Goal: Information Seeking & Learning: Check status

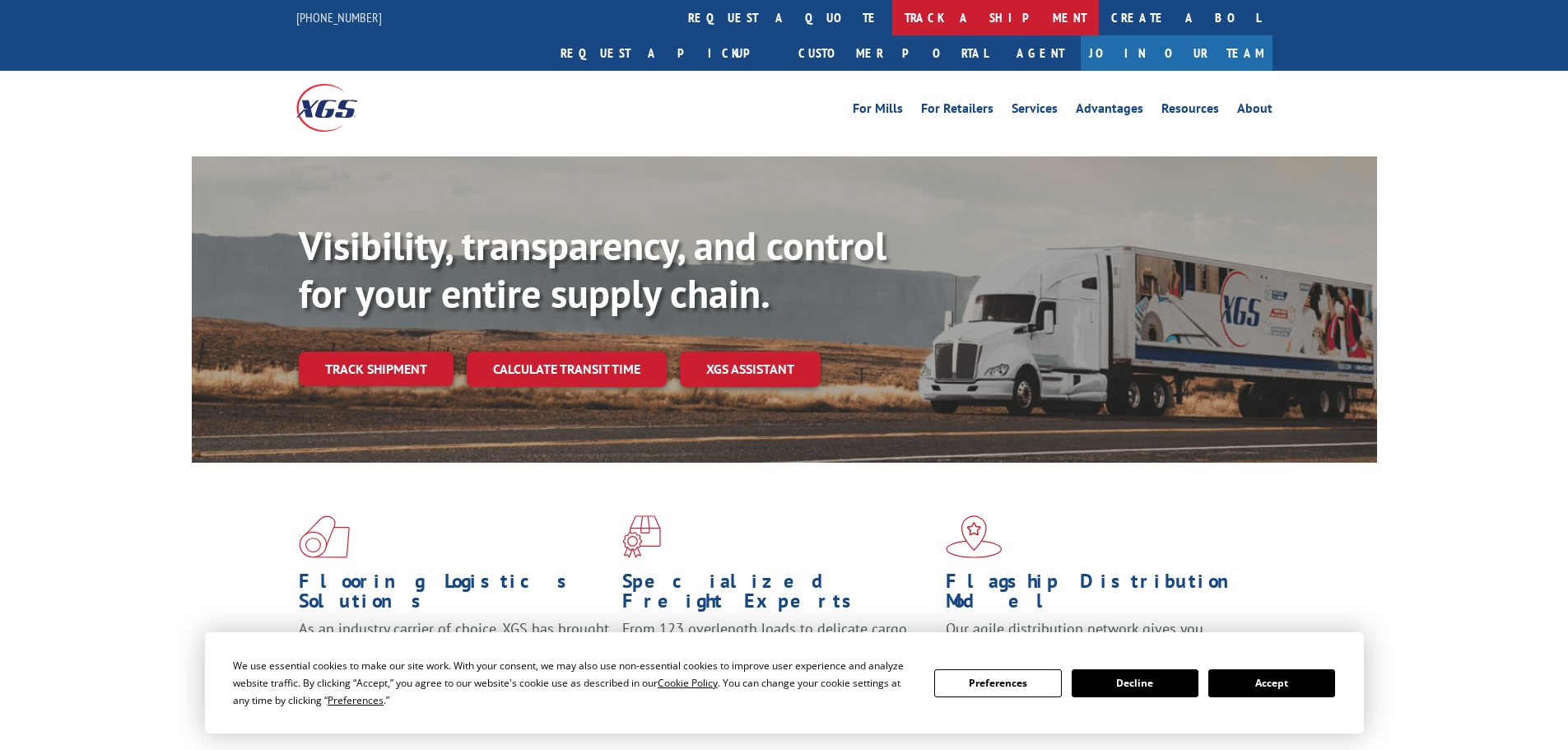
click at [892, 7] on link "track a shipment" at bounding box center [995, 17] width 206 height 36
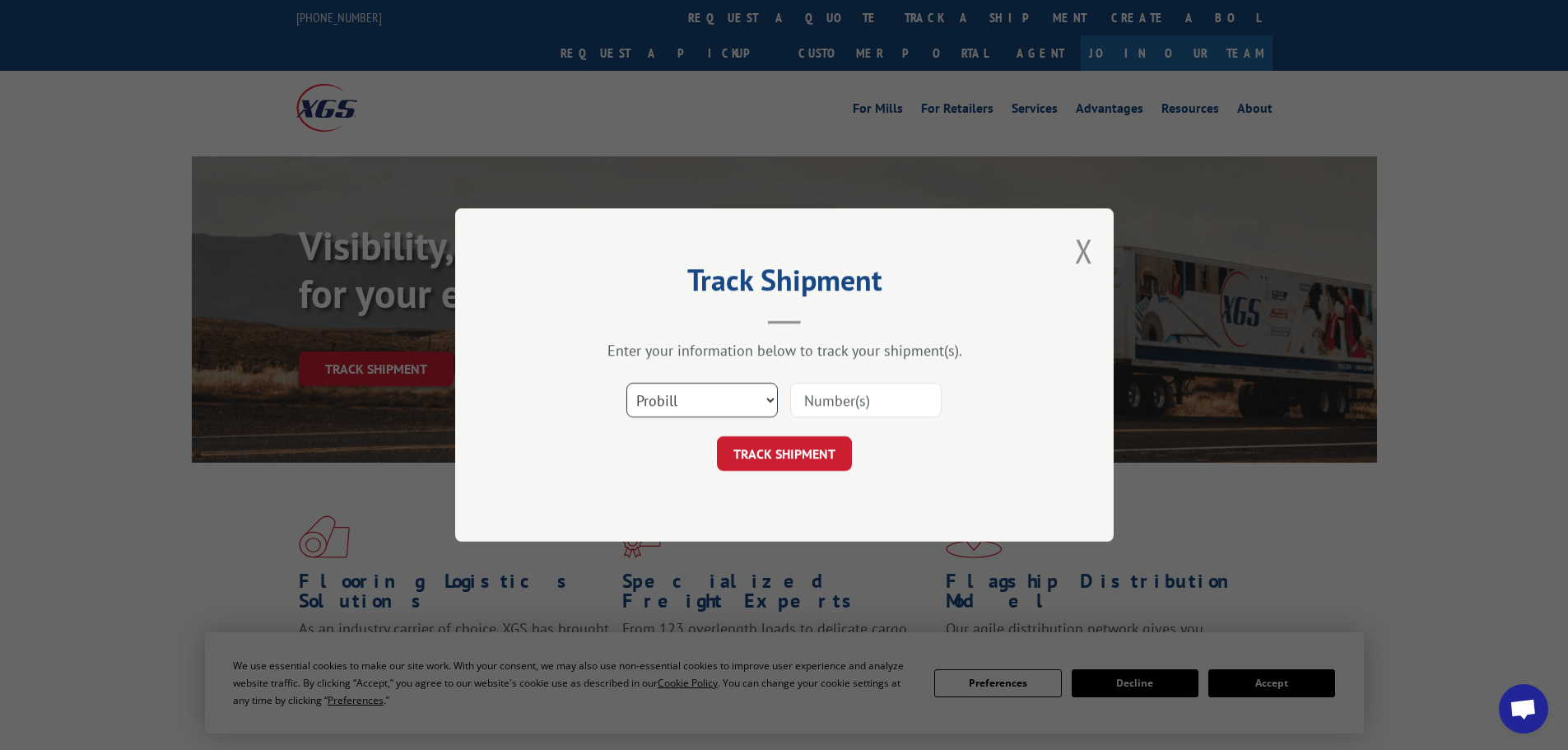
click at [716, 387] on select "Select category... Probill BOL PO" at bounding box center [702, 399] width 152 height 35
select select "bol"
click at [626, 382] on select "Select category... Probill BOL PO" at bounding box center [702, 399] width 152 height 35
click at [834, 399] on input at bounding box center [866, 399] width 152 height 35
paste input "5992124"
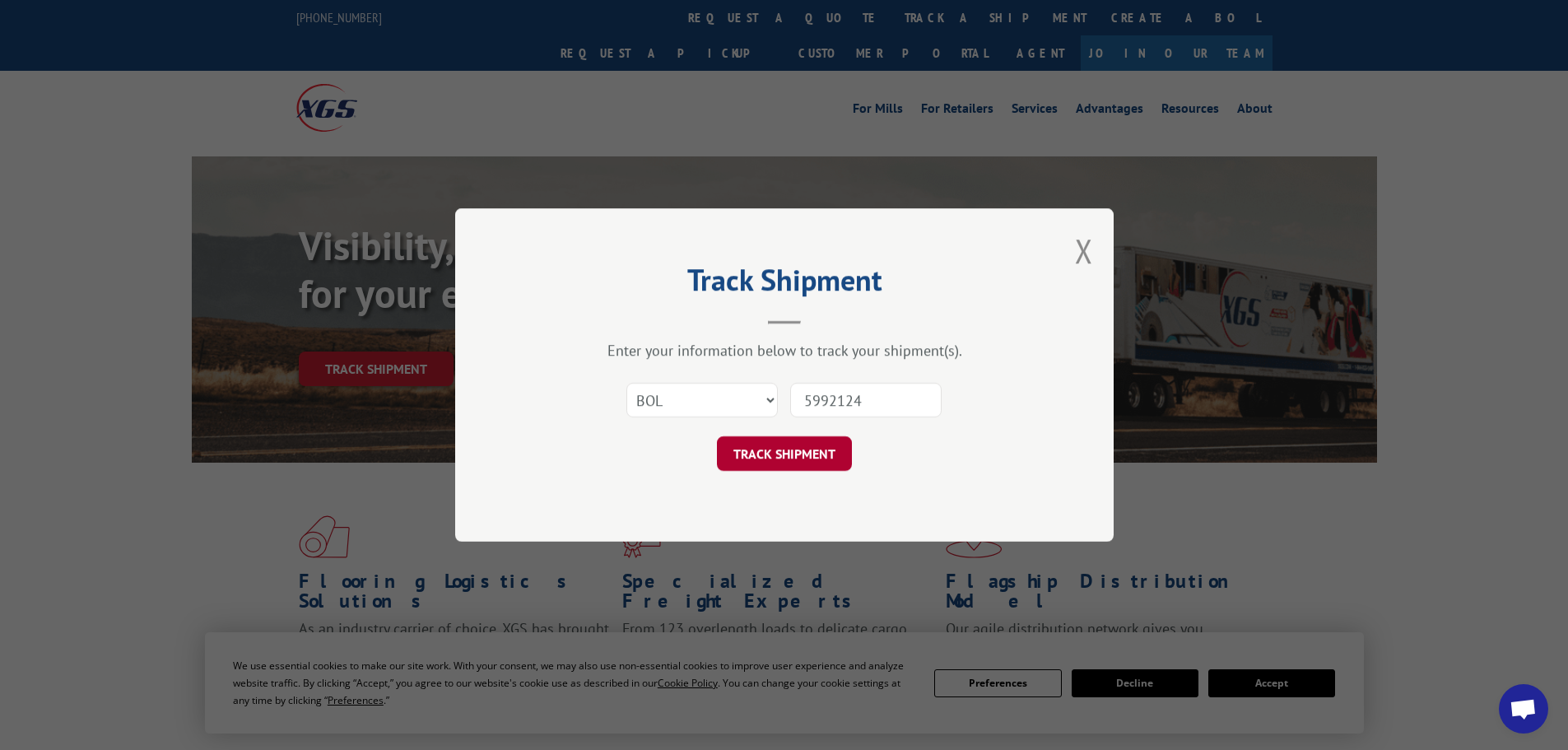
type input "5992124"
click at [814, 450] on button "TRACK SHIPMENT" at bounding box center [784, 453] width 135 height 35
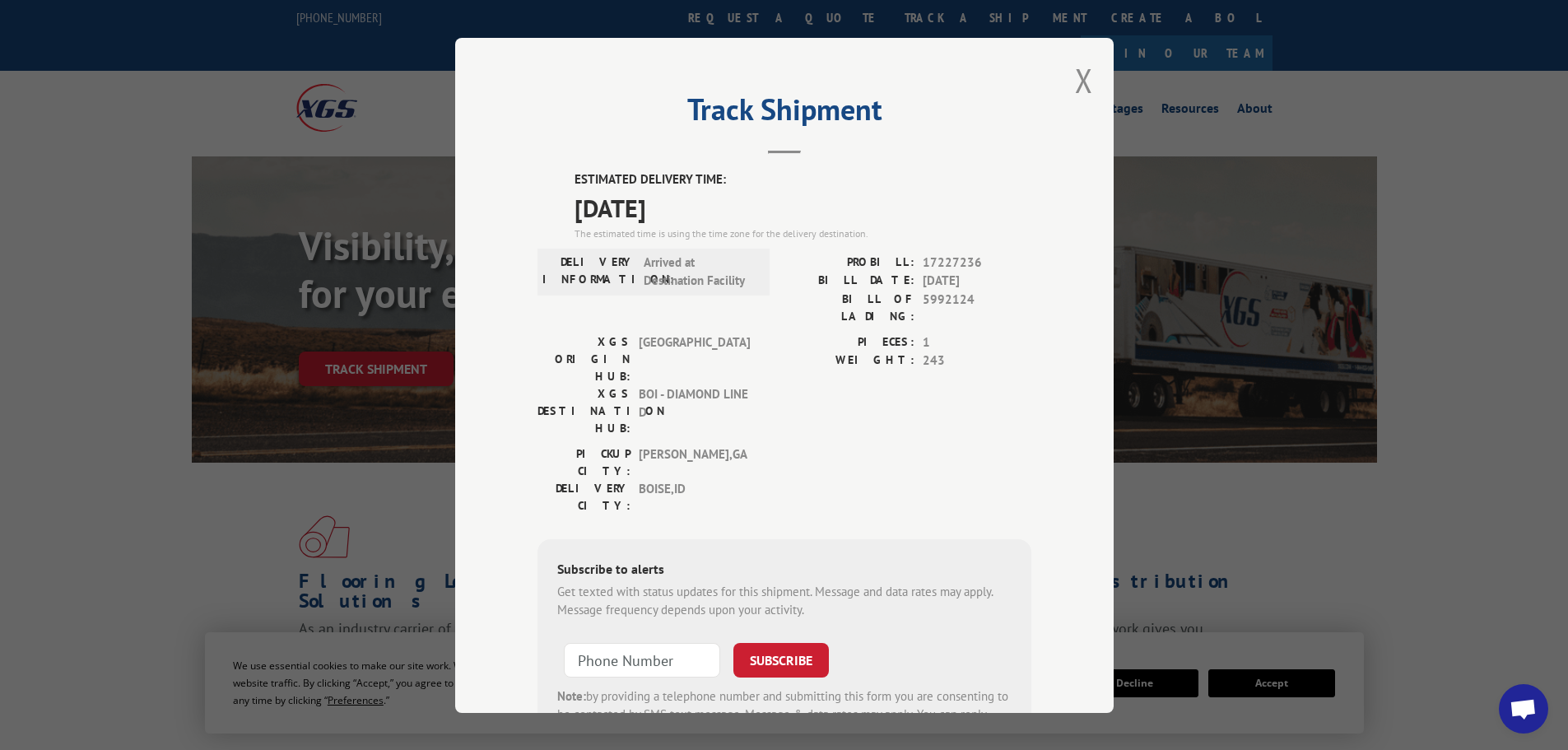
drag, startPoint x: 698, startPoint y: 206, endPoint x: 543, endPoint y: 221, distance: 155.7
click at [543, 221] on div "ESTIMATED DELIVERY TIME: [DATE] The estimated time is using the time zone for t…" at bounding box center [784, 466] width 494 height 592
copy span "[DATE]"
click at [1242, 139] on div "Track Shipment ESTIMATED DELIVERY TIME: [DATE] The estimated time is using the …" at bounding box center [784, 375] width 1568 height 750
click at [1078, 74] on button "Close modal" at bounding box center [1083, 80] width 18 height 43
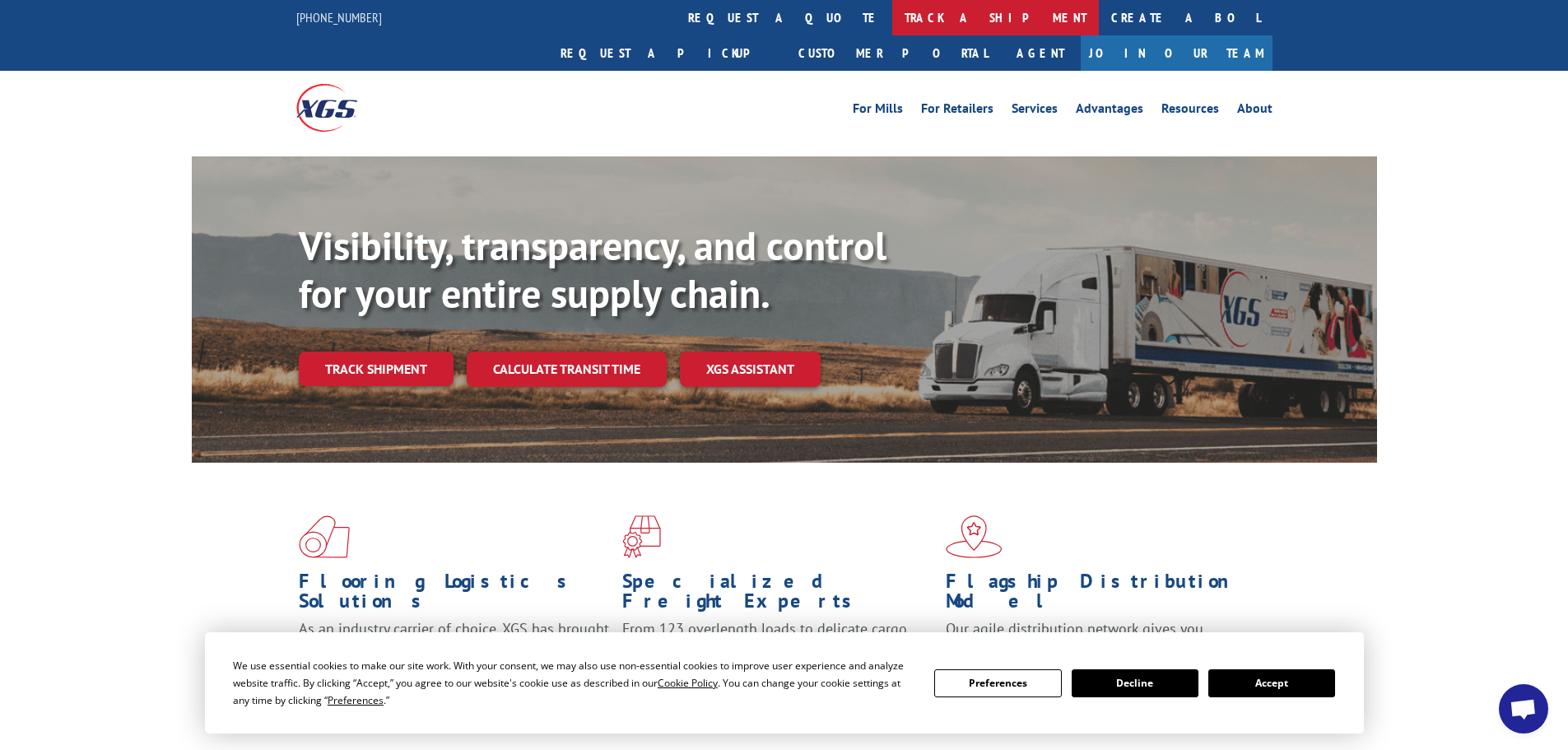
click at [892, 20] on link "track a shipment" at bounding box center [995, 17] width 206 height 36
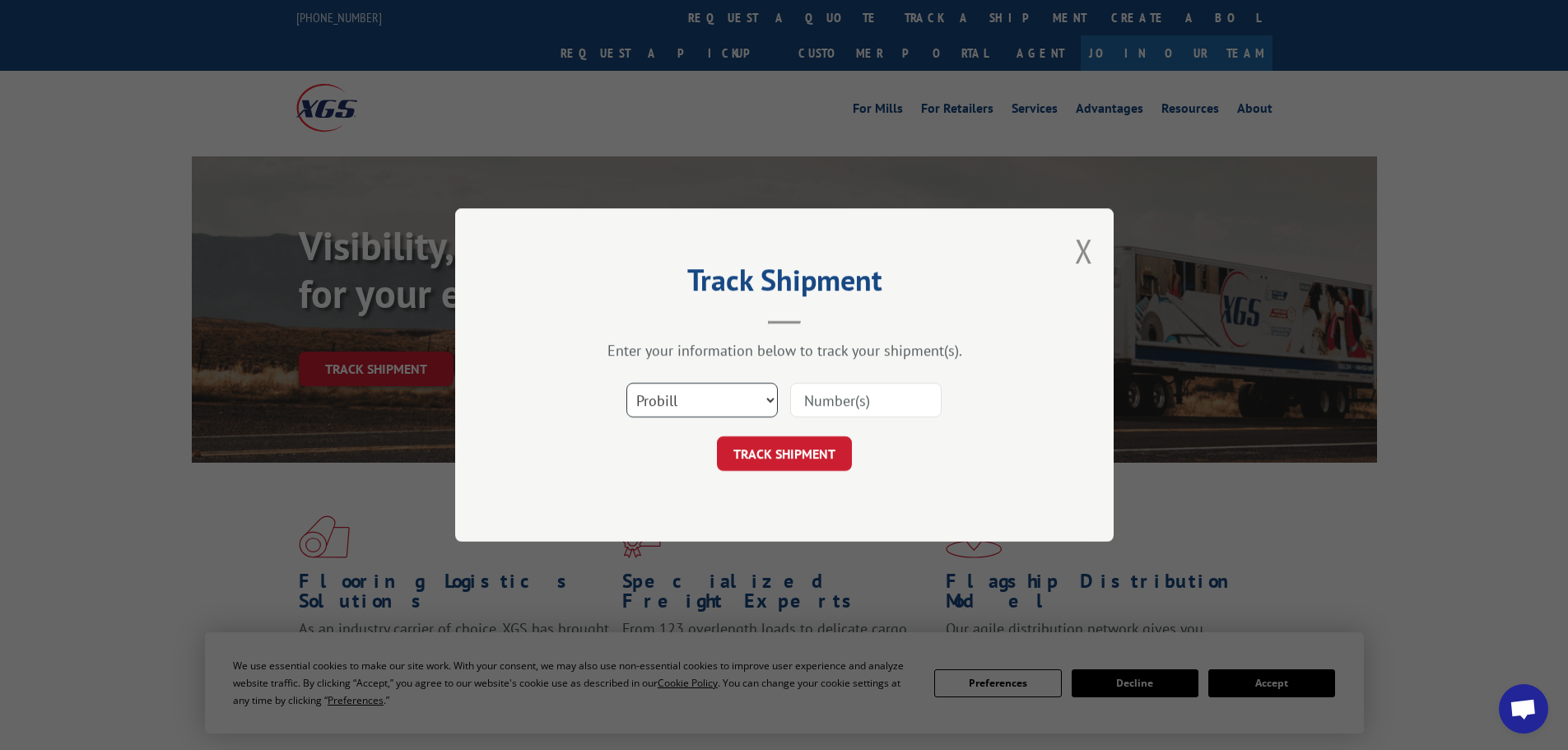
click at [736, 408] on select "Select category... Probill BOL PO" at bounding box center [702, 399] width 152 height 35
select select "bol"
click at [626, 382] on select "Select category... Probill BOL PO" at bounding box center [702, 399] width 152 height 35
click at [843, 396] on input at bounding box center [866, 399] width 152 height 35
paste input "5999628"
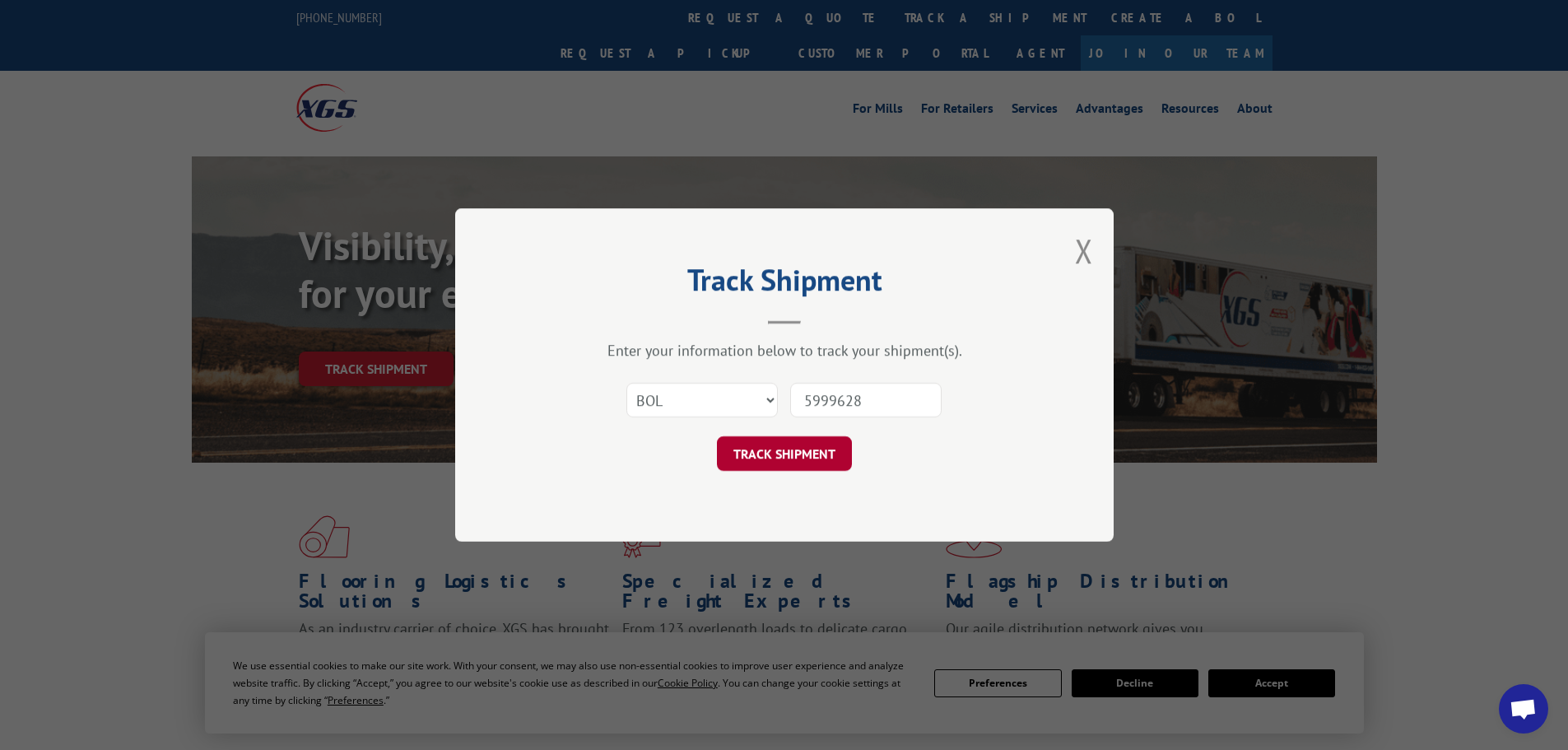
type input "5999628"
click at [814, 445] on button "TRACK SHIPMENT" at bounding box center [784, 453] width 135 height 35
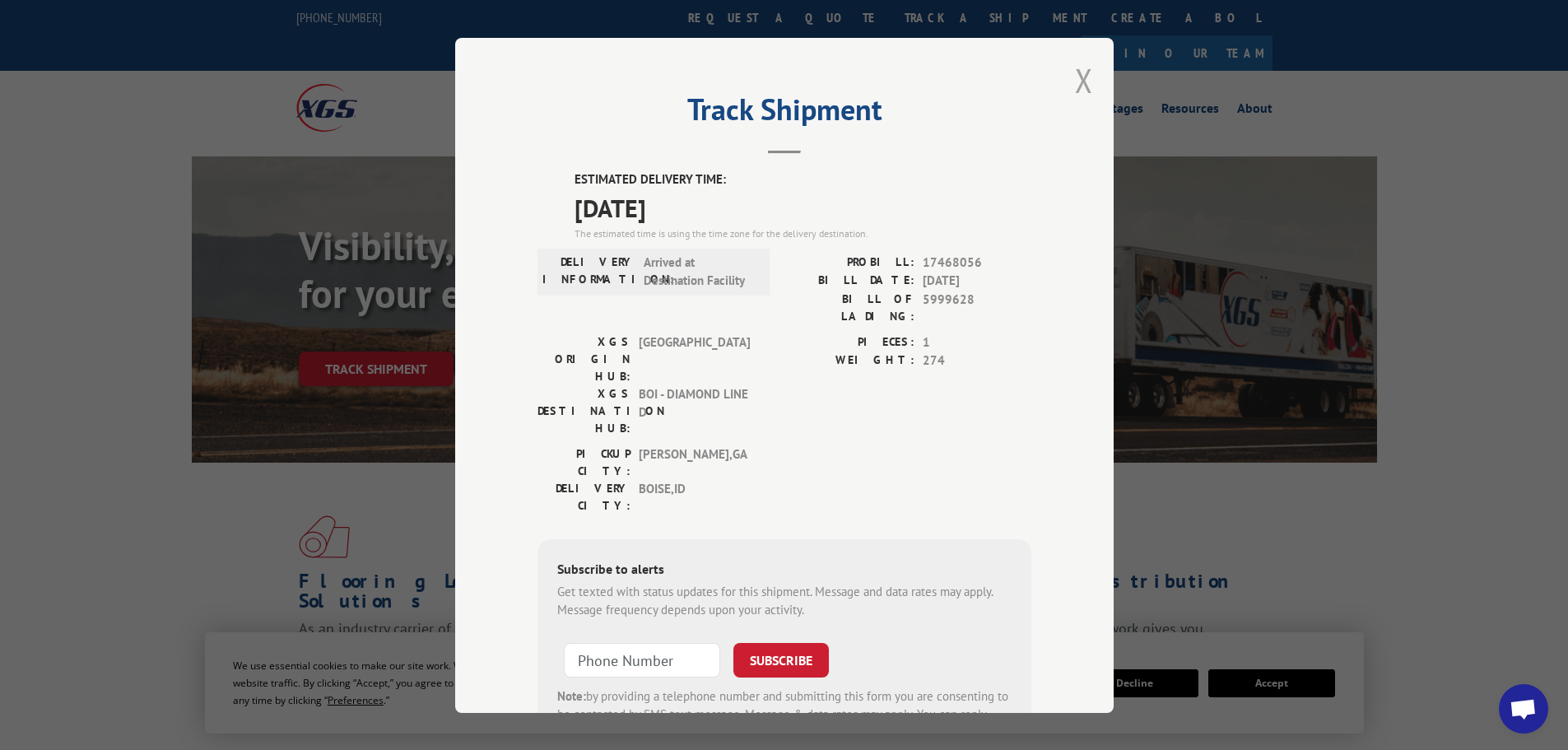
click at [1074, 71] on button "Close modal" at bounding box center [1083, 80] width 18 height 43
